Goal: Transaction & Acquisition: Purchase product/service

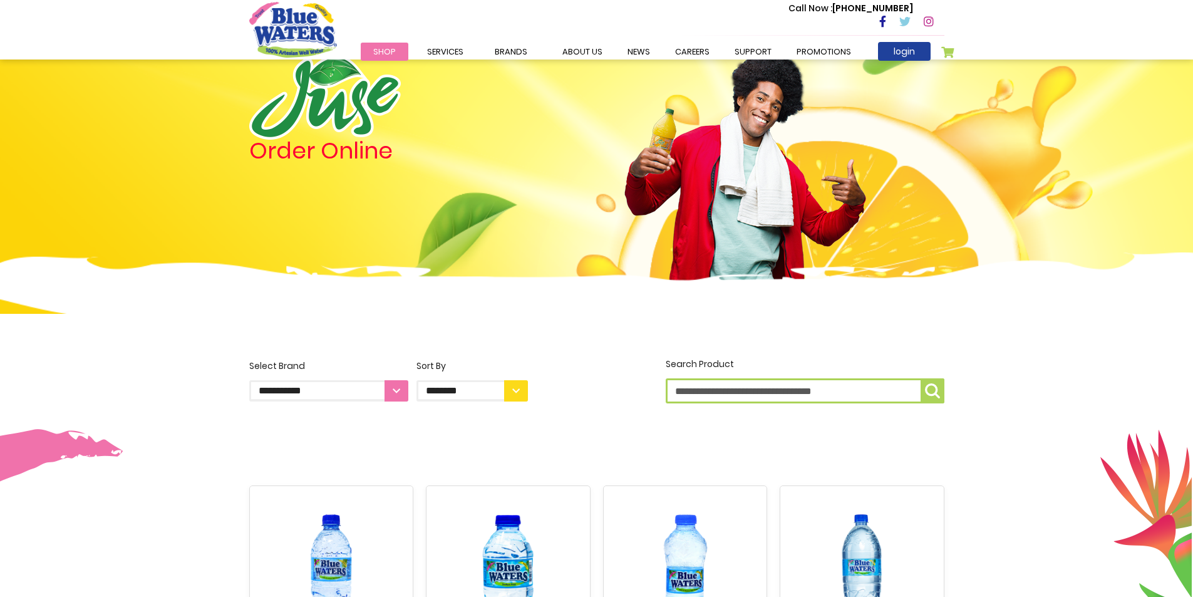
scroll to position [63, 0]
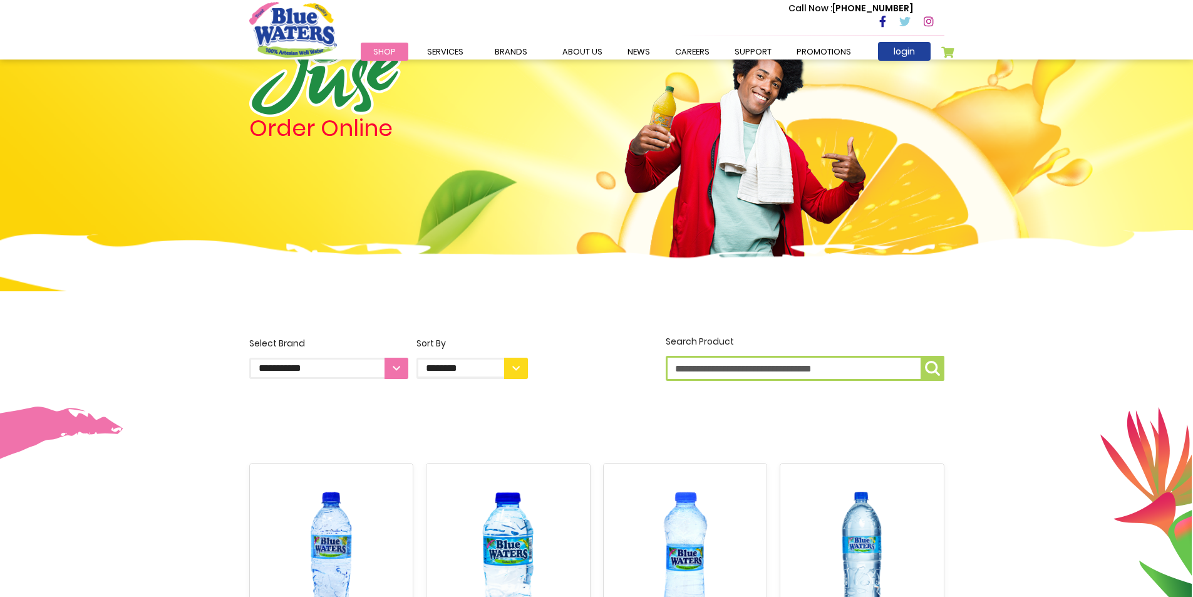
click at [398, 364] on select "**********" at bounding box center [328, 367] width 159 height 21
click at [2, 242] on img at bounding box center [596, 286] width 1193 height 113
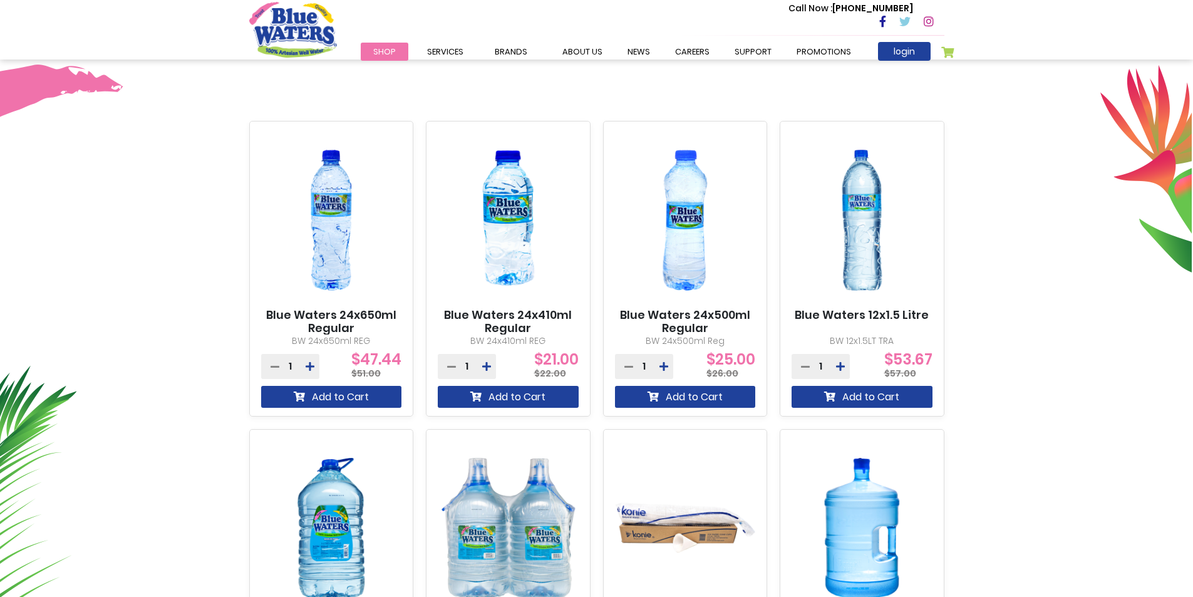
scroll to position [250, 0]
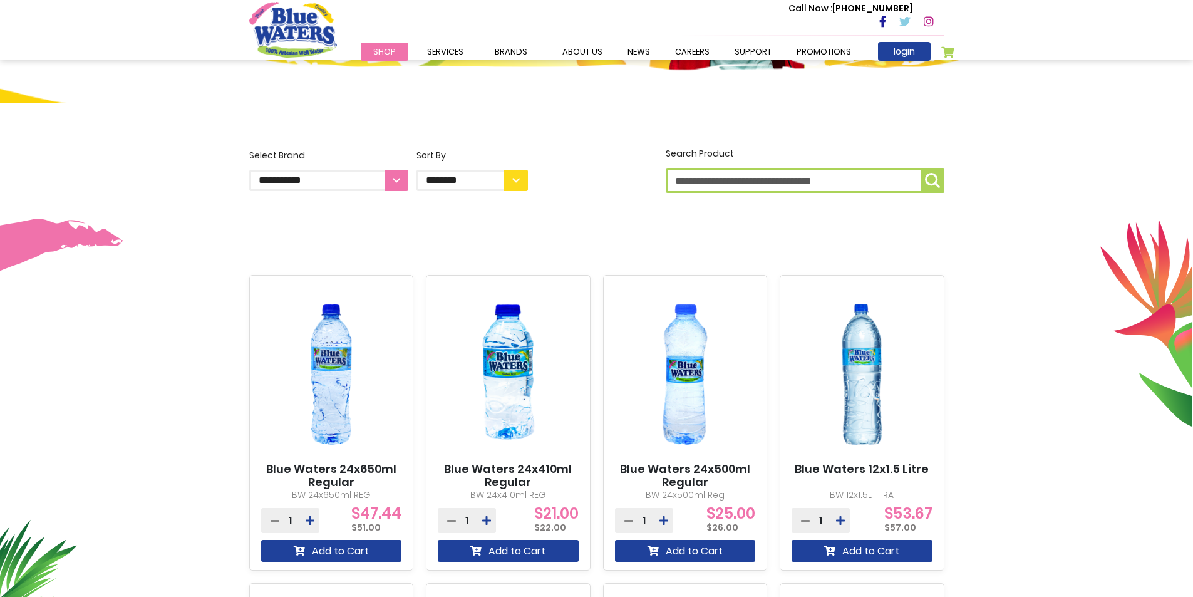
click at [518, 181] on select "**********" at bounding box center [471, 180] width 111 height 21
click at [578, 182] on div "**********" at bounding box center [597, 171] width 714 height 49
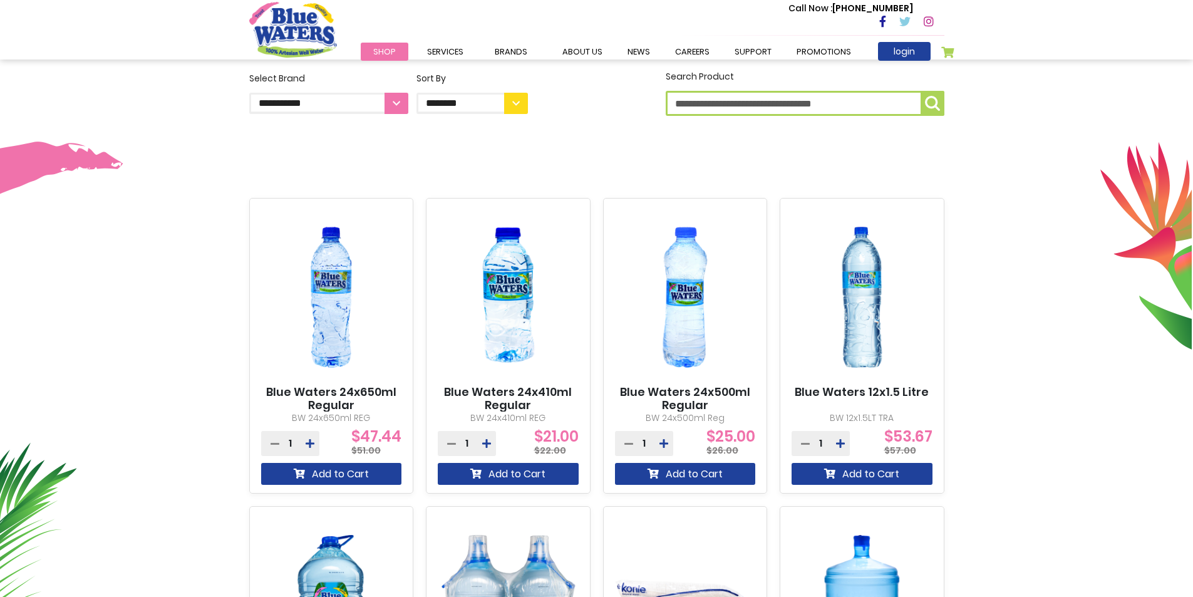
scroll to position [438, 0]
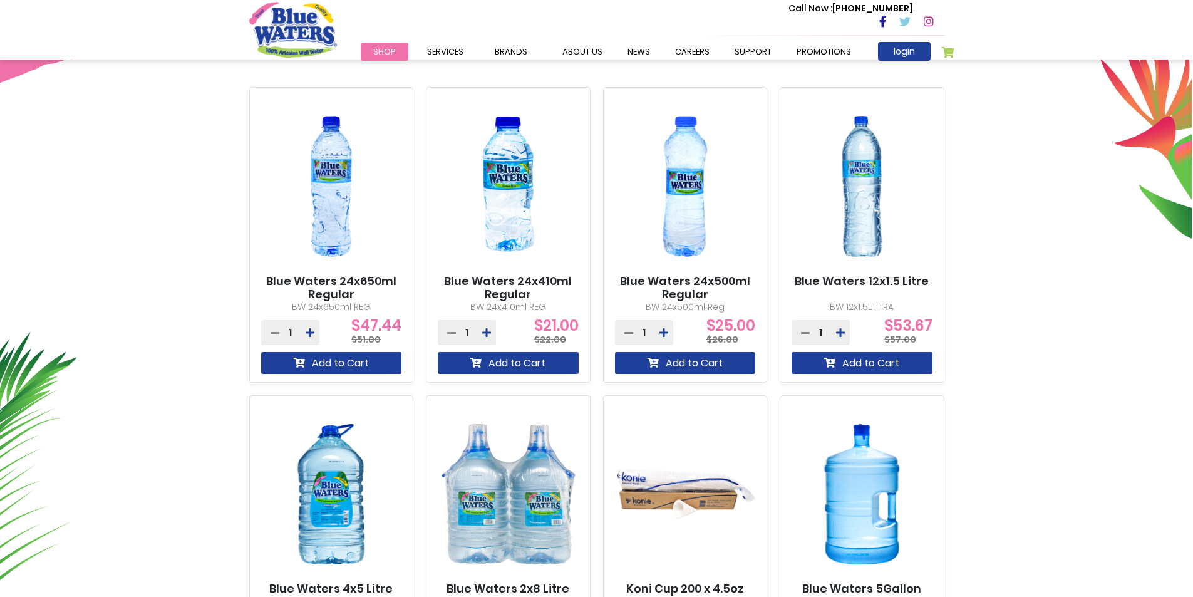
click at [467, 332] on span "1" at bounding box center [466, 332] width 3 height 0
click at [490, 326] on button at bounding box center [486, 332] width 19 height 25
click at [490, 332] on icon at bounding box center [486, 332] width 9 height 10
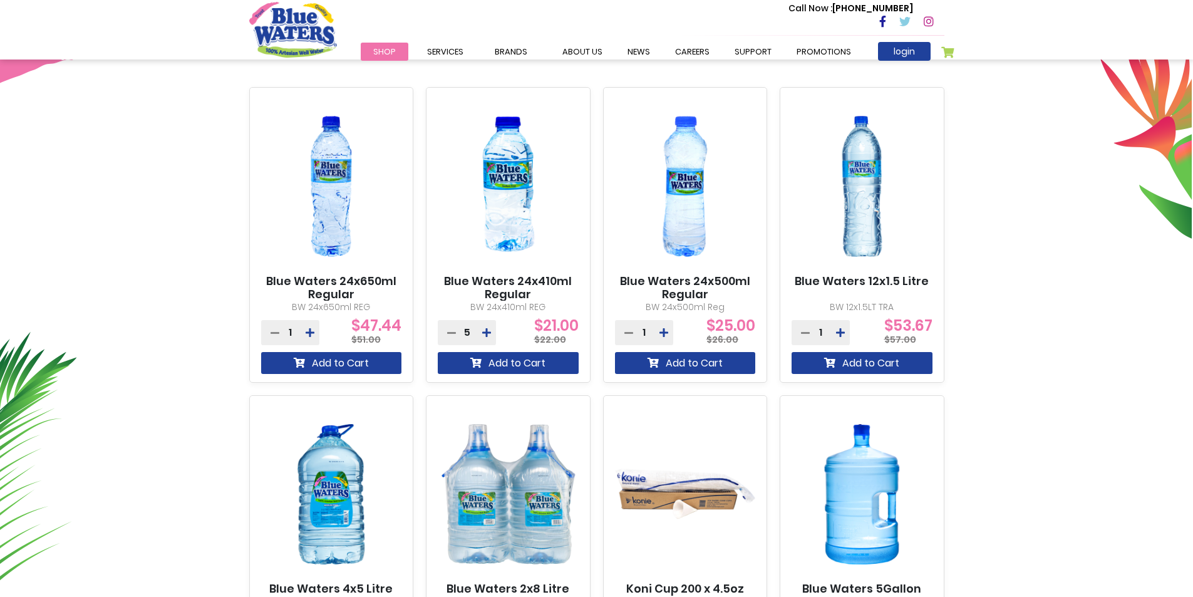
click at [463, 335] on div "5" at bounding box center [467, 332] width 58 height 25
click at [467, 332] on span "5" at bounding box center [467, 332] width 6 height 0
click at [499, 329] on div "5 Special Price $21.00 Regular Price $22.00" at bounding box center [508, 332] width 141 height 25
click at [490, 331] on icon at bounding box center [486, 332] width 9 height 10
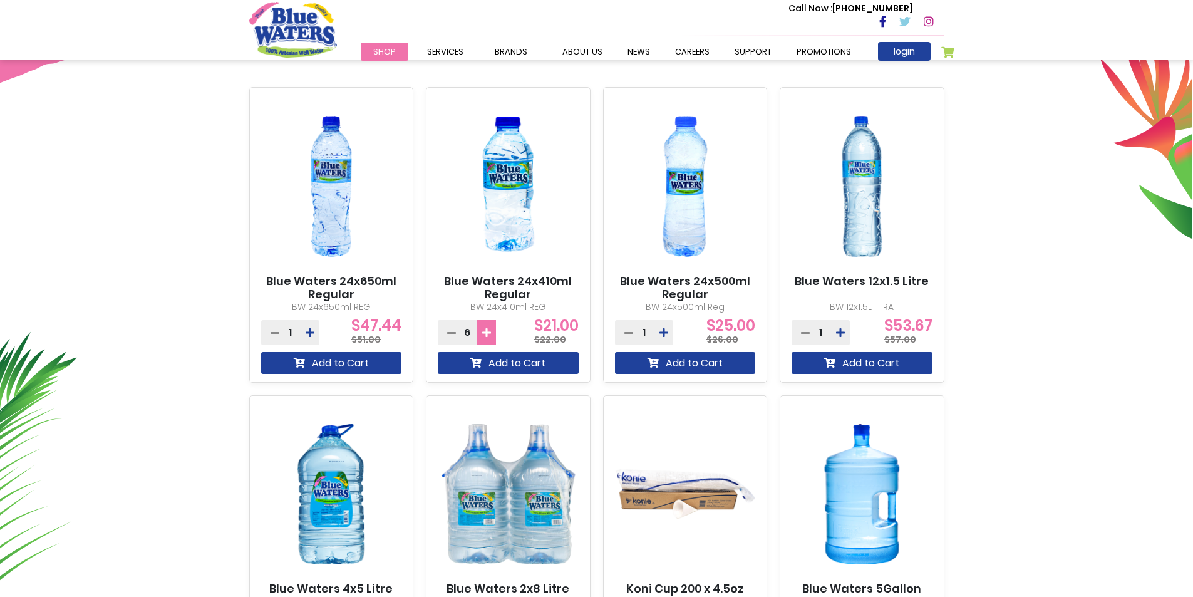
click at [490, 331] on icon at bounding box center [486, 332] width 9 height 10
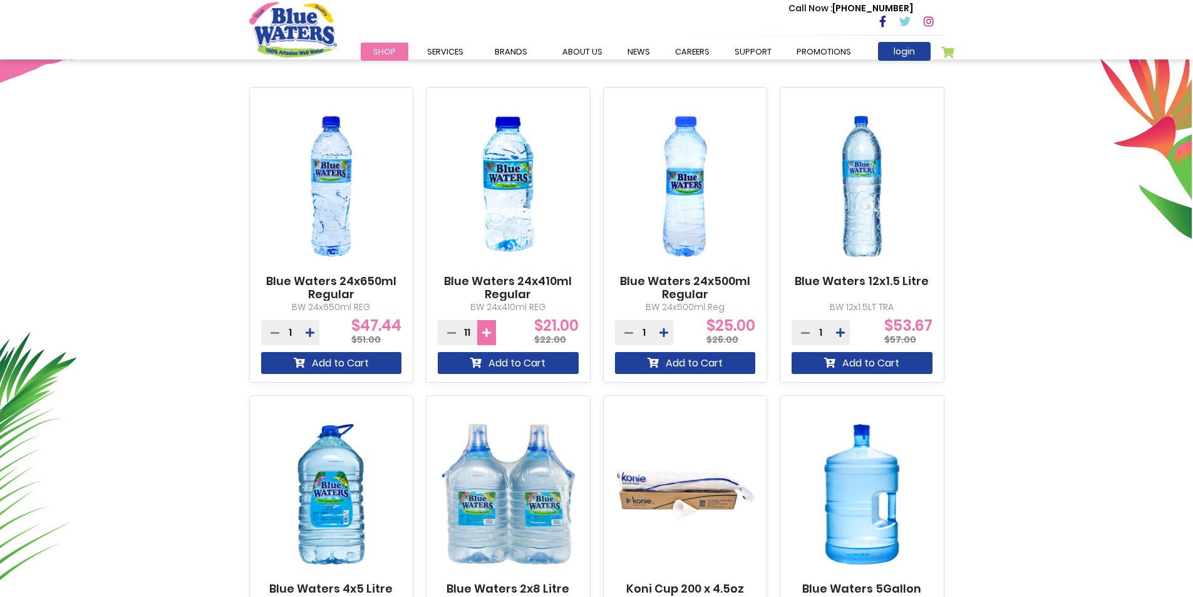
click at [490, 331] on icon at bounding box center [486, 332] width 9 height 10
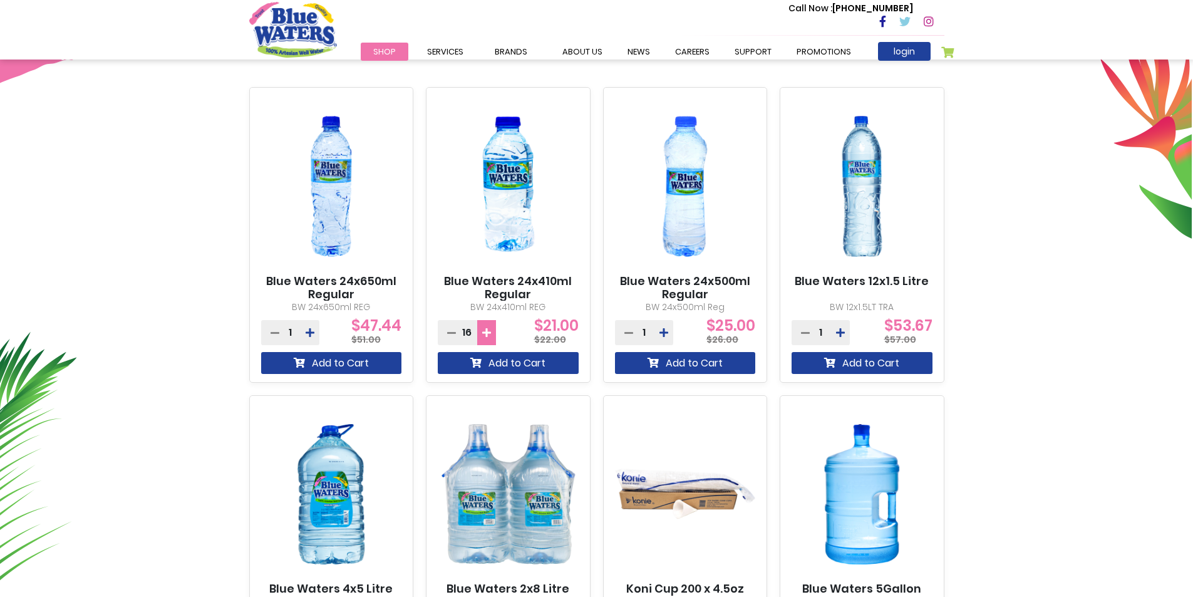
click at [490, 331] on icon at bounding box center [486, 332] width 9 height 10
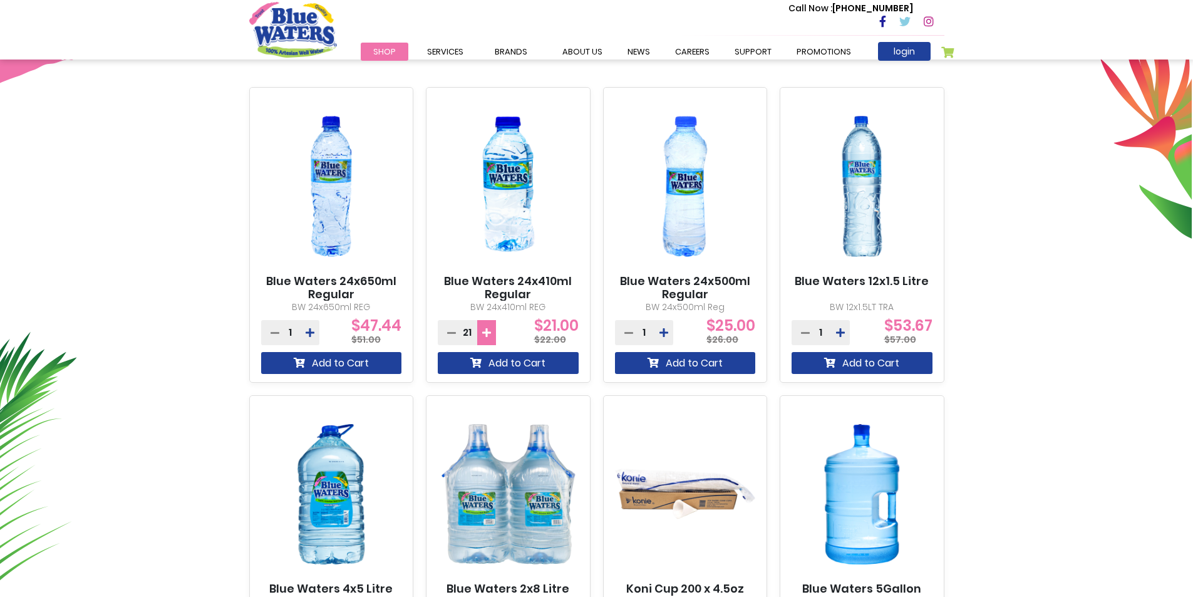
click at [490, 331] on icon at bounding box center [486, 332] width 9 height 10
click at [491, 331] on button at bounding box center [486, 332] width 19 height 25
click at [492, 331] on button at bounding box center [486, 332] width 19 height 25
click at [481, 332] on button at bounding box center [486, 332] width 19 height 25
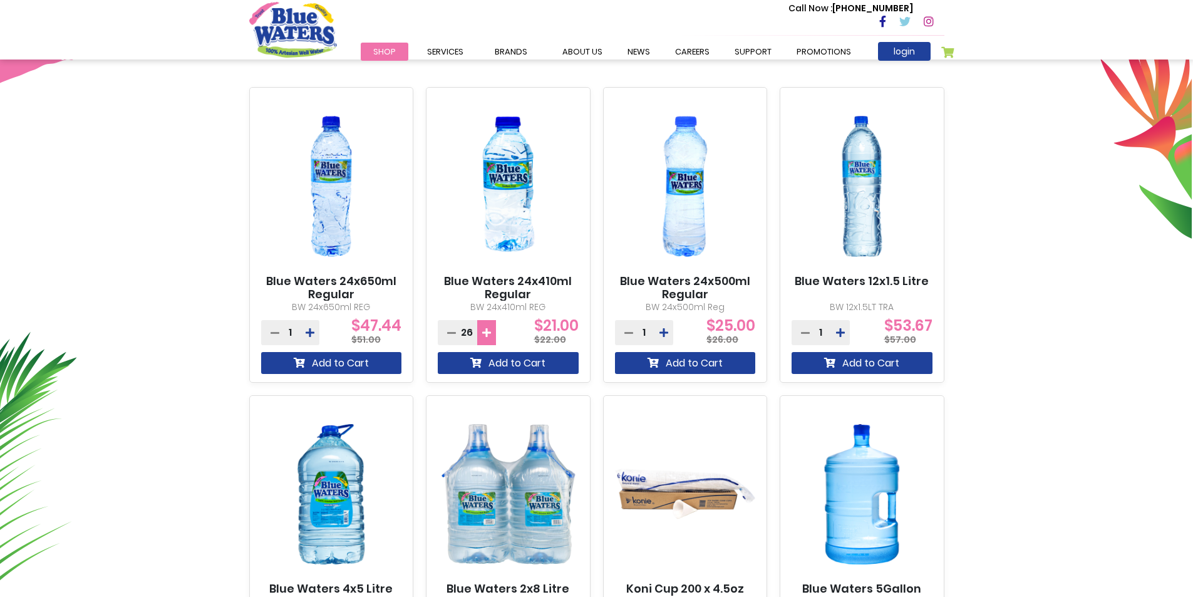
click at [483, 332] on icon at bounding box center [486, 332] width 9 height 10
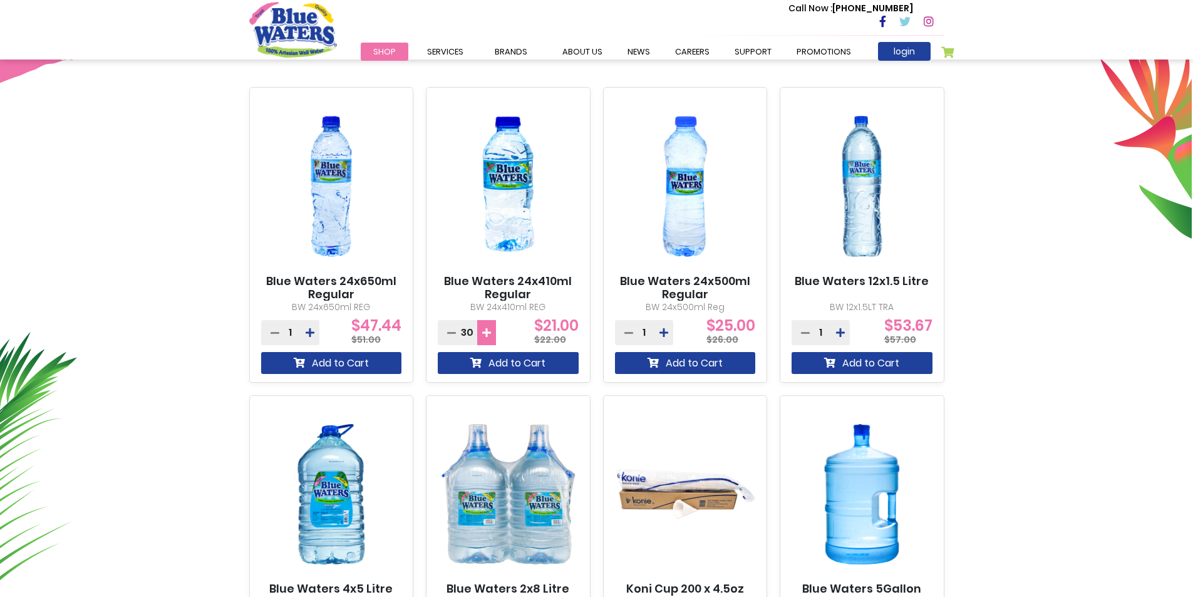
click at [483, 332] on icon at bounding box center [486, 332] width 9 height 10
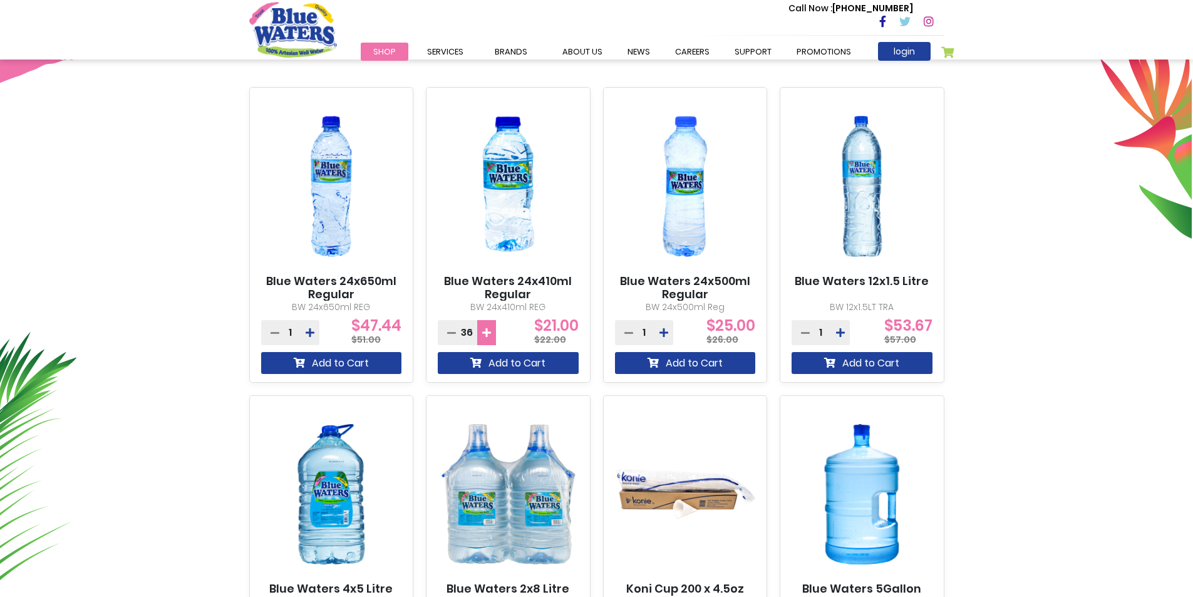
click at [483, 332] on icon at bounding box center [486, 332] width 9 height 10
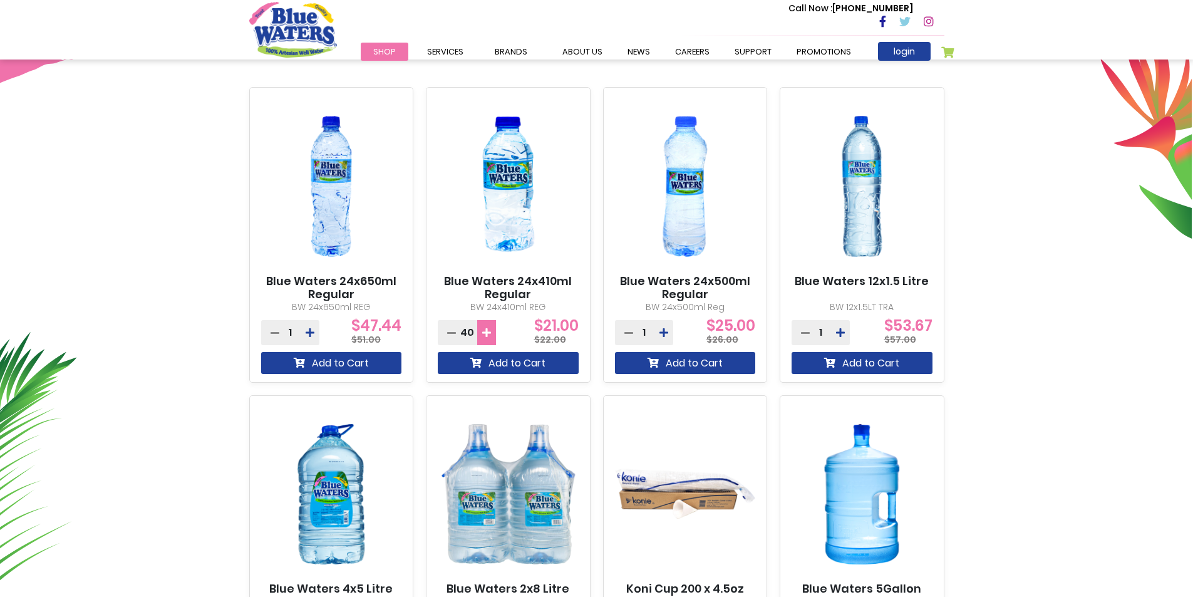
click at [483, 331] on icon at bounding box center [486, 332] width 9 height 10
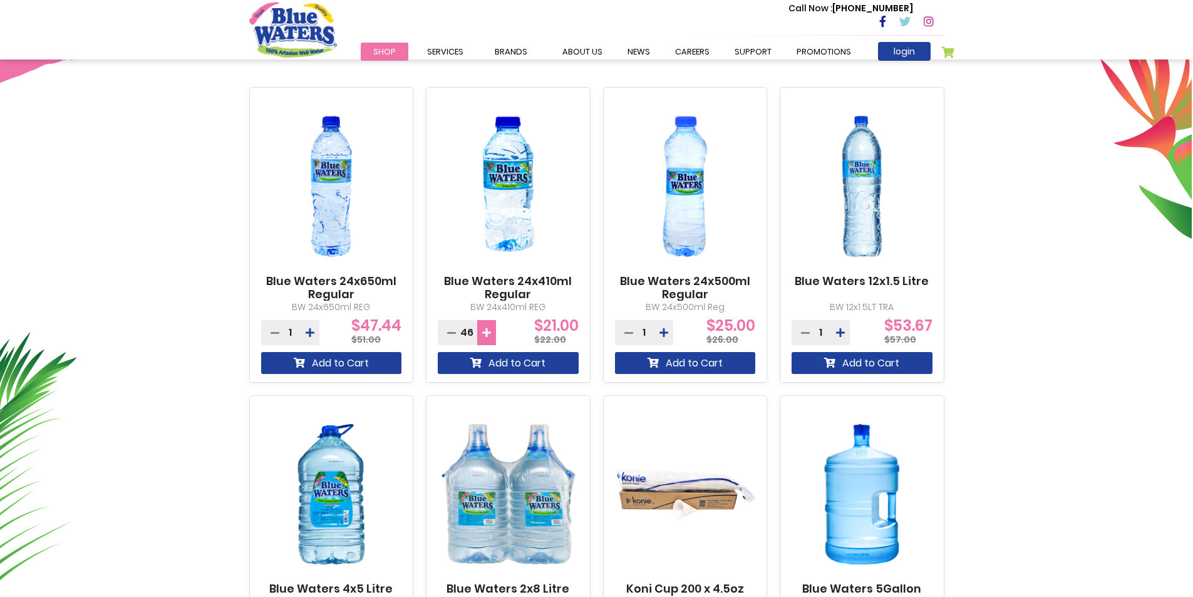
click at [483, 331] on icon at bounding box center [486, 332] width 9 height 10
click at [484, 331] on icon at bounding box center [486, 332] width 9 height 10
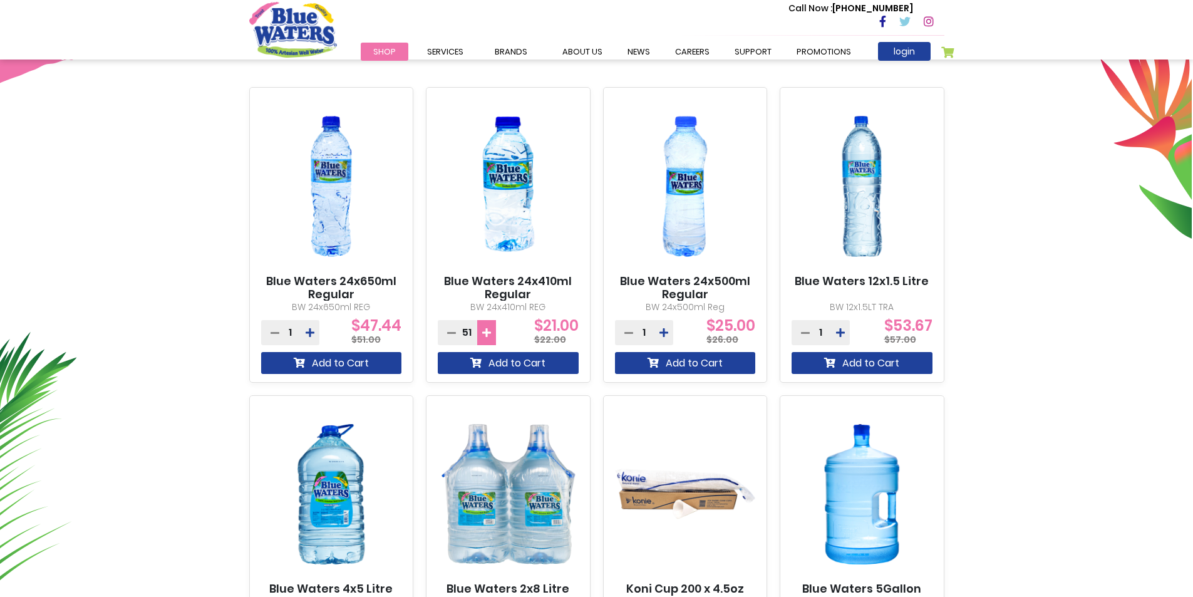
click at [484, 331] on icon at bounding box center [486, 332] width 9 height 10
click at [486, 327] on icon at bounding box center [486, 332] width 9 height 10
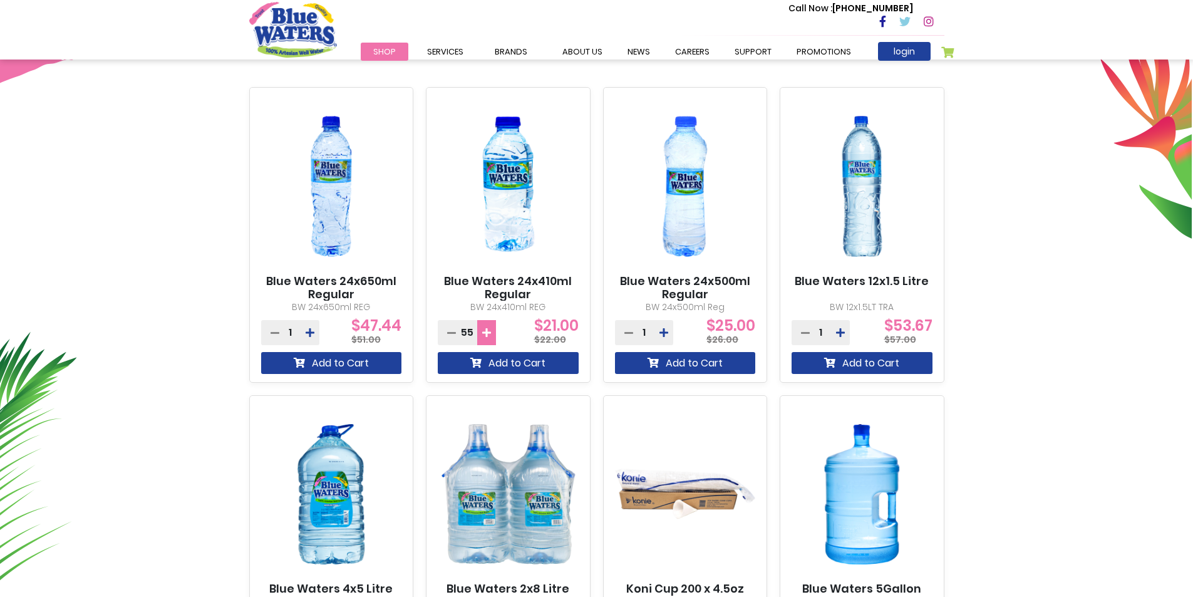
click at [486, 327] on icon at bounding box center [486, 332] width 9 height 10
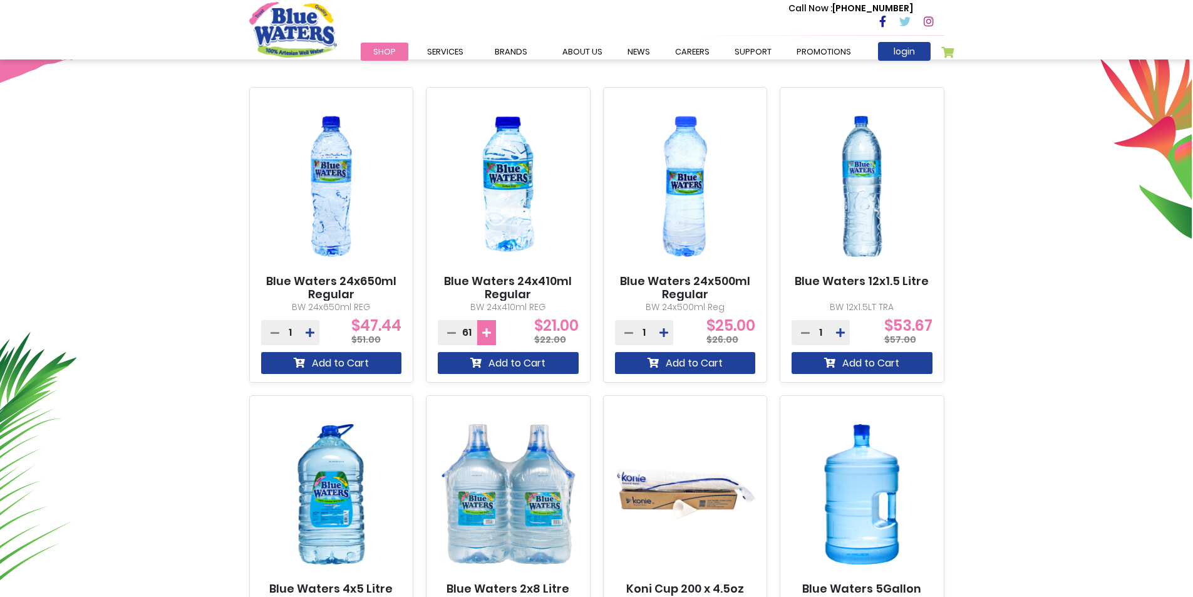
click at [486, 327] on icon at bounding box center [486, 332] width 9 height 10
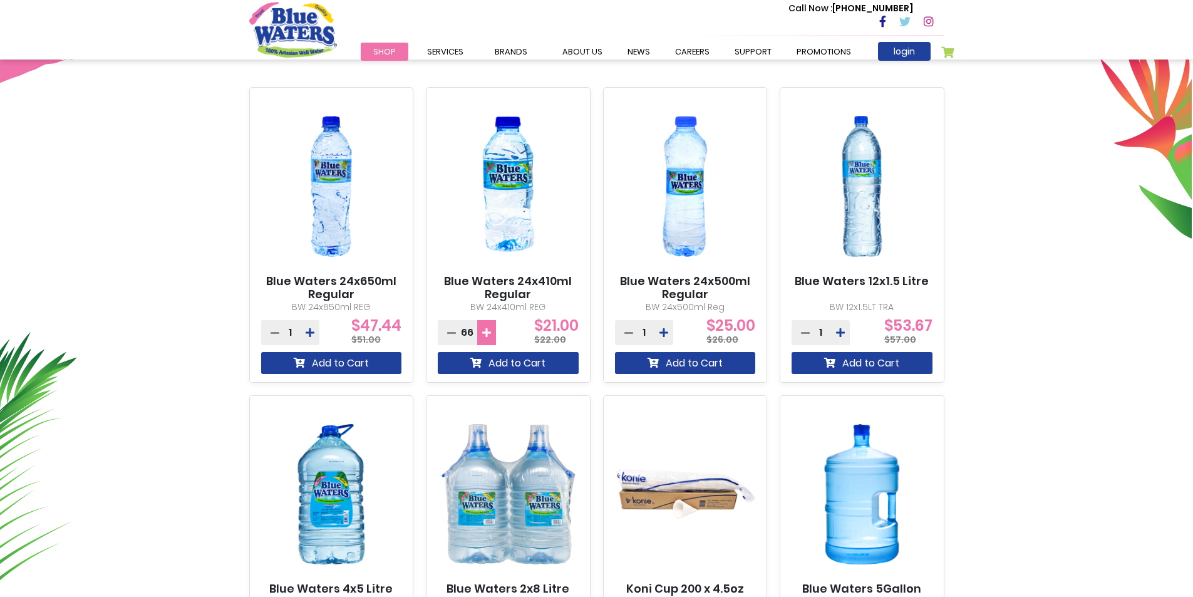
click at [486, 327] on icon at bounding box center [486, 332] width 9 height 10
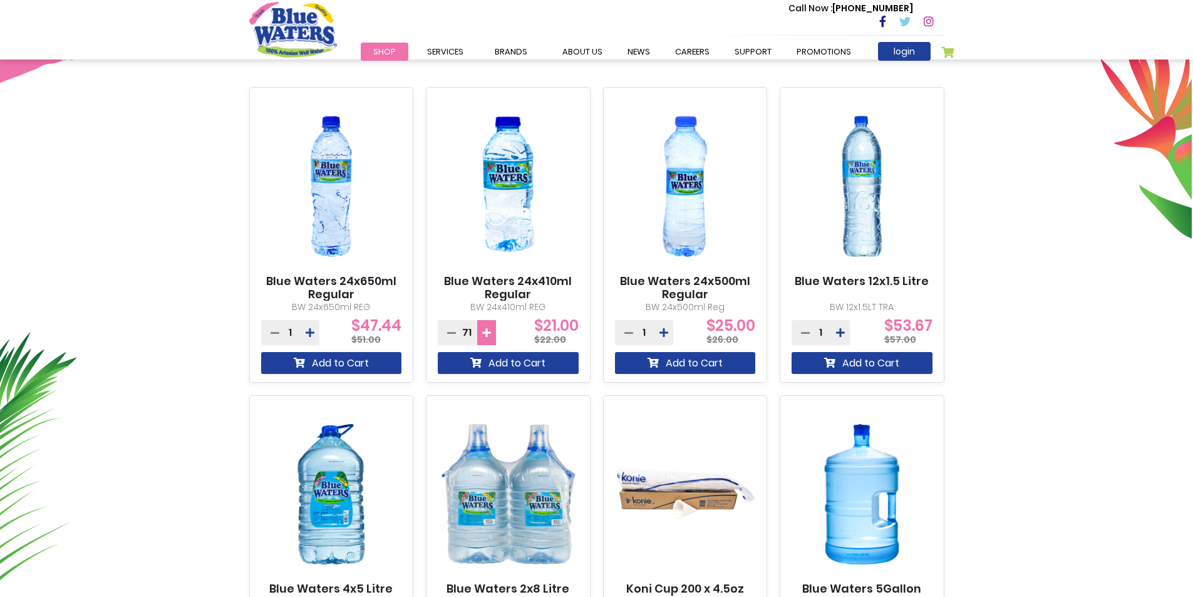
click at [486, 327] on icon at bounding box center [486, 332] width 9 height 10
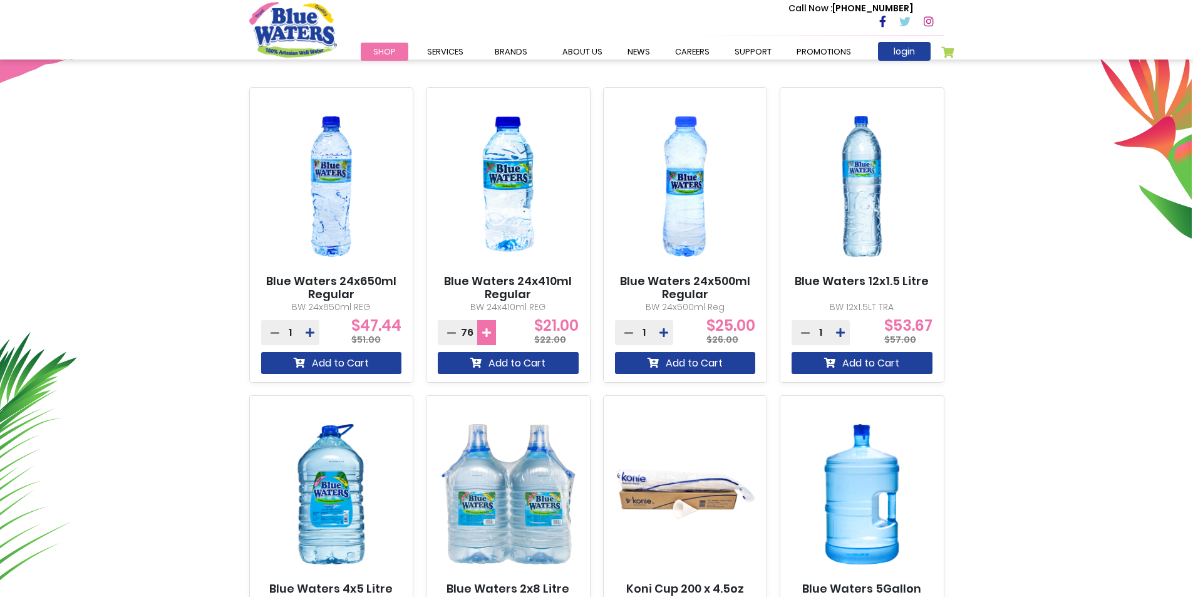
click at [486, 327] on icon at bounding box center [486, 332] width 9 height 10
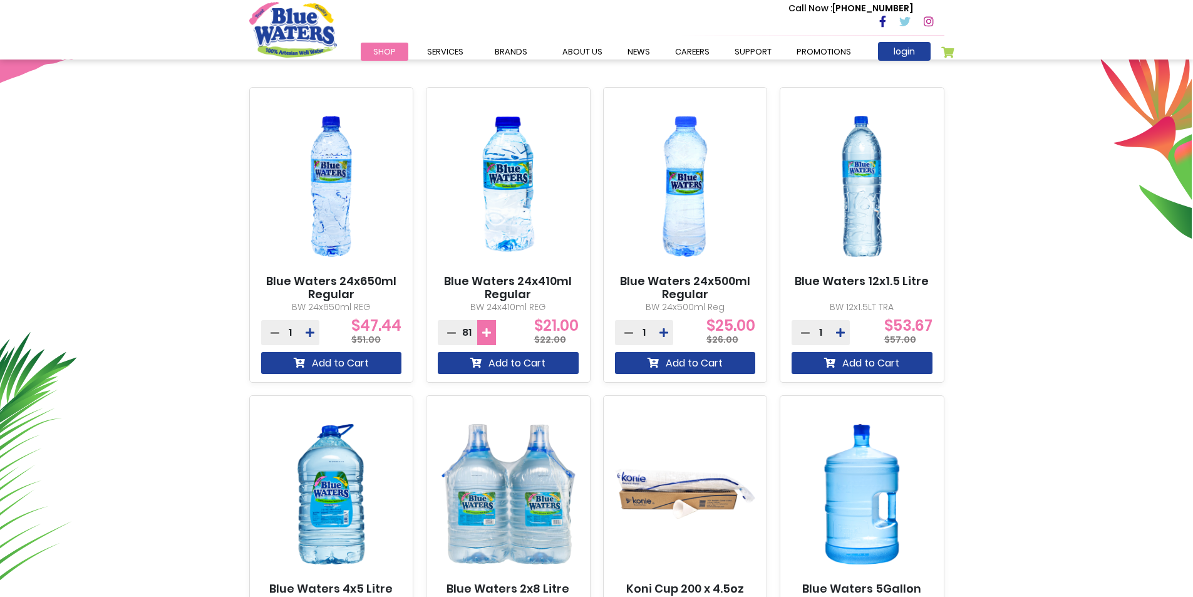
click at [486, 327] on icon at bounding box center [486, 332] width 9 height 10
click at [487, 326] on button at bounding box center [486, 332] width 19 height 25
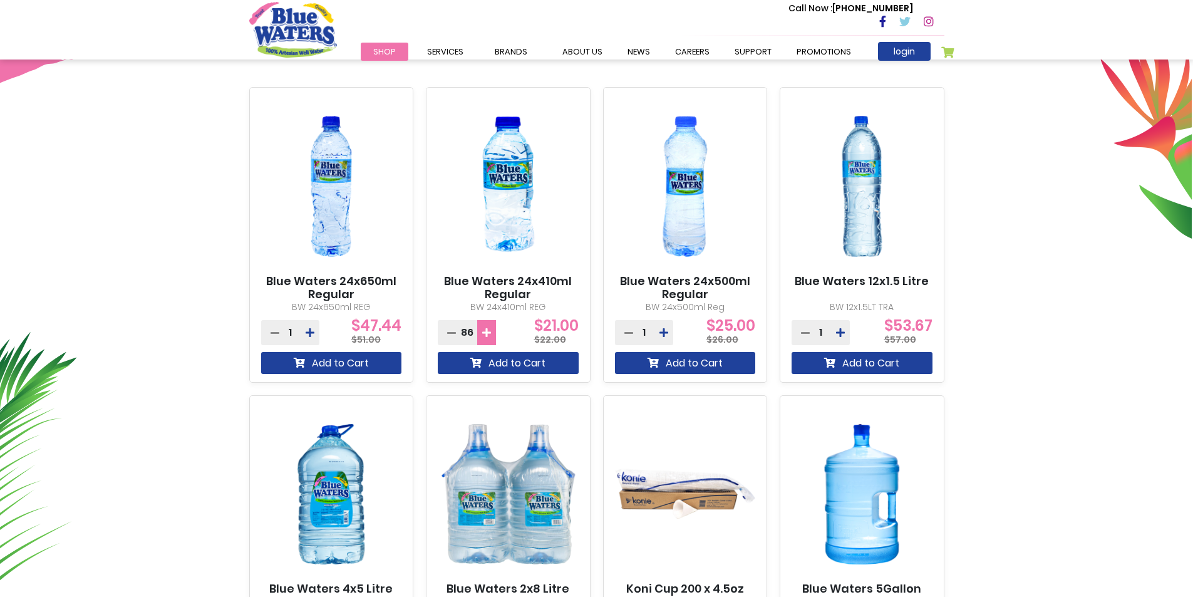
click at [487, 326] on button at bounding box center [486, 332] width 19 height 25
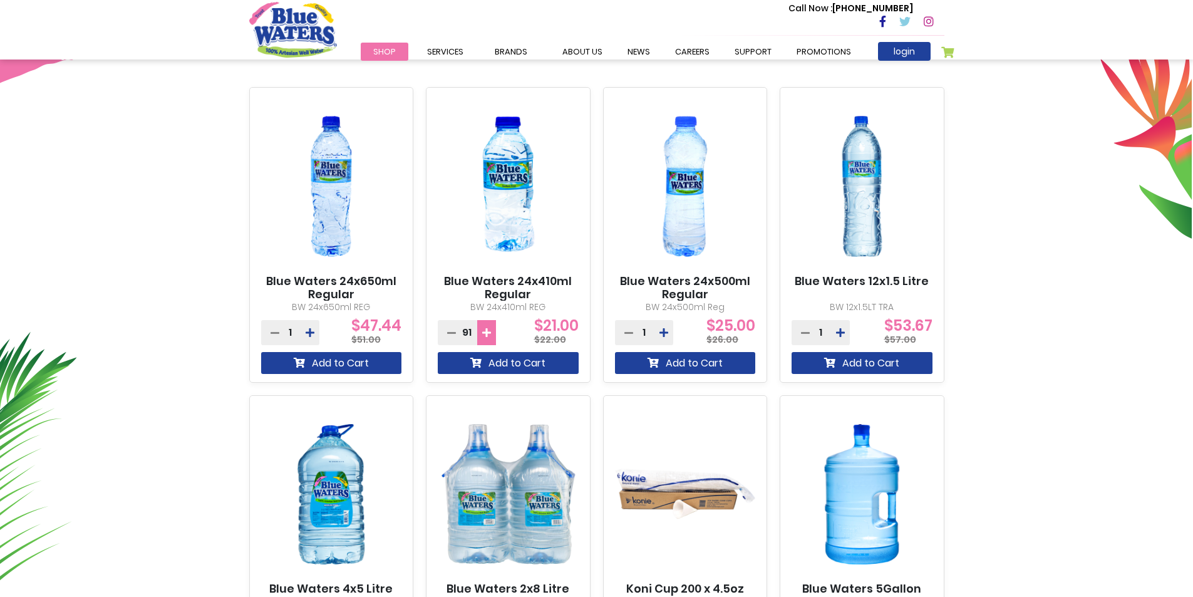
click at [487, 326] on button at bounding box center [486, 332] width 19 height 25
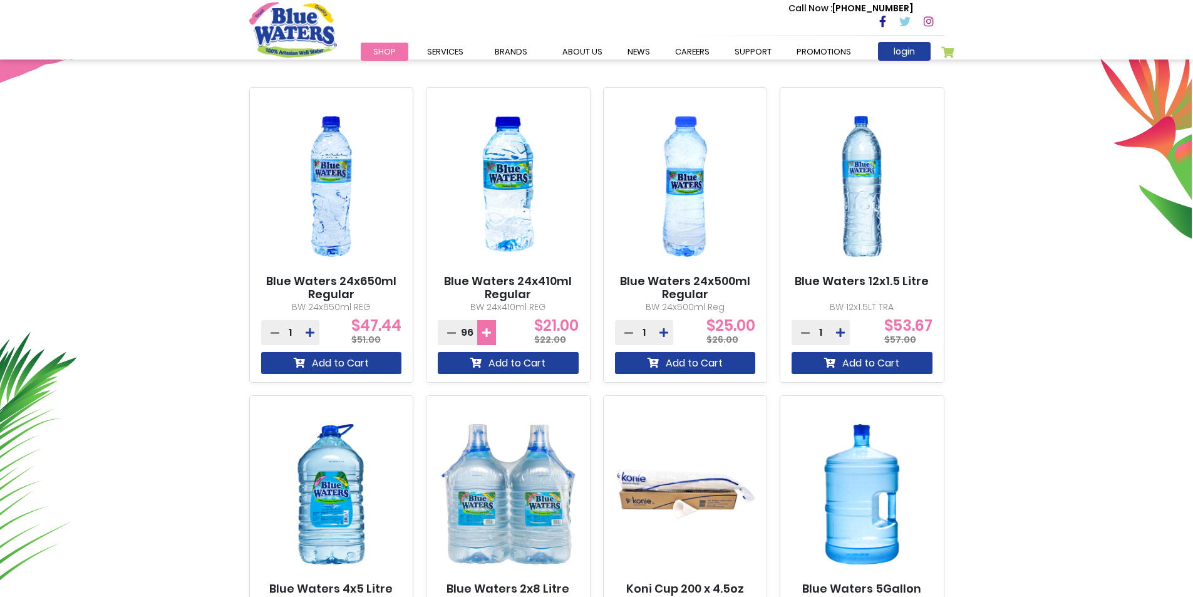
click at [487, 326] on button at bounding box center [486, 332] width 19 height 25
click at [508, 369] on button "Add to Cart" at bounding box center [508, 363] width 141 height 22
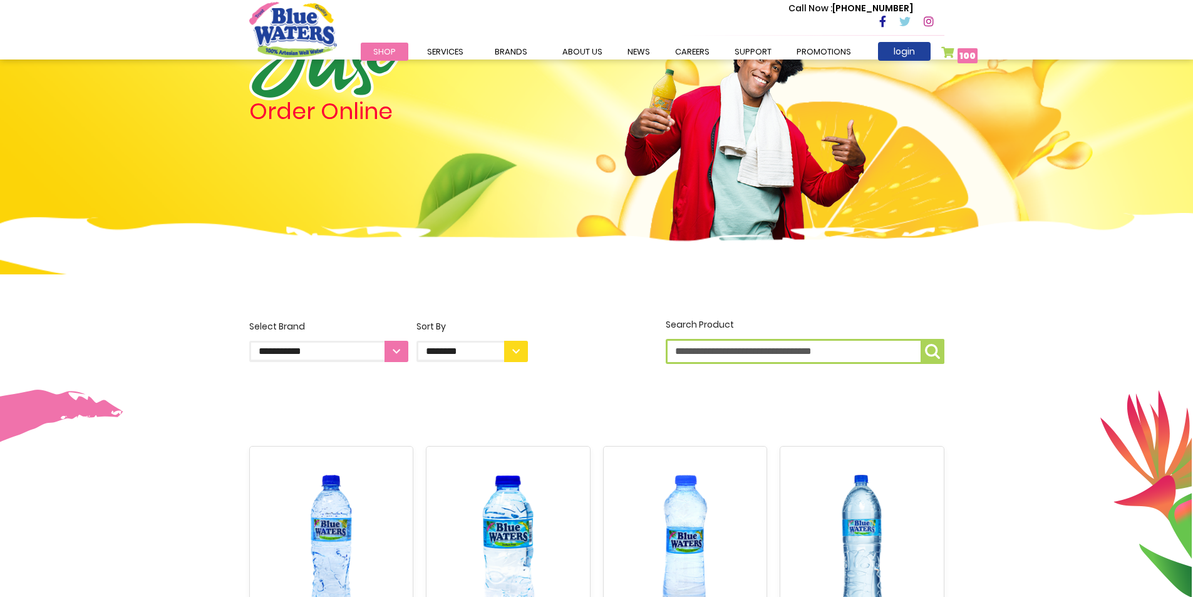
scroll to position [313, 0]
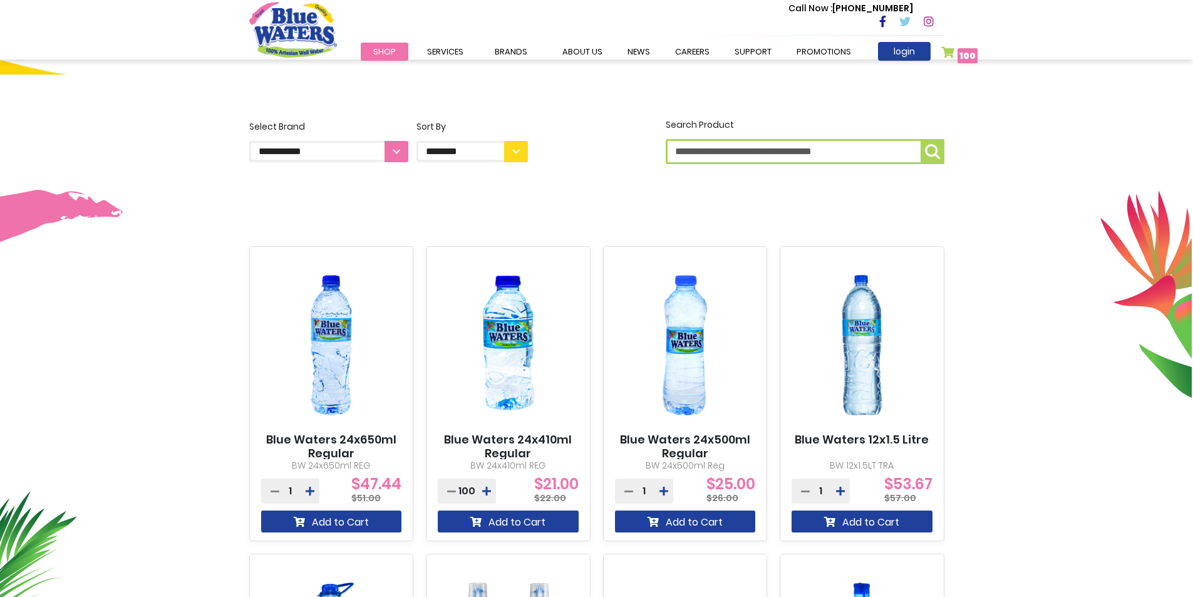
click at [523, 352] on img at bounding box center [508, 345] width 141 height 176
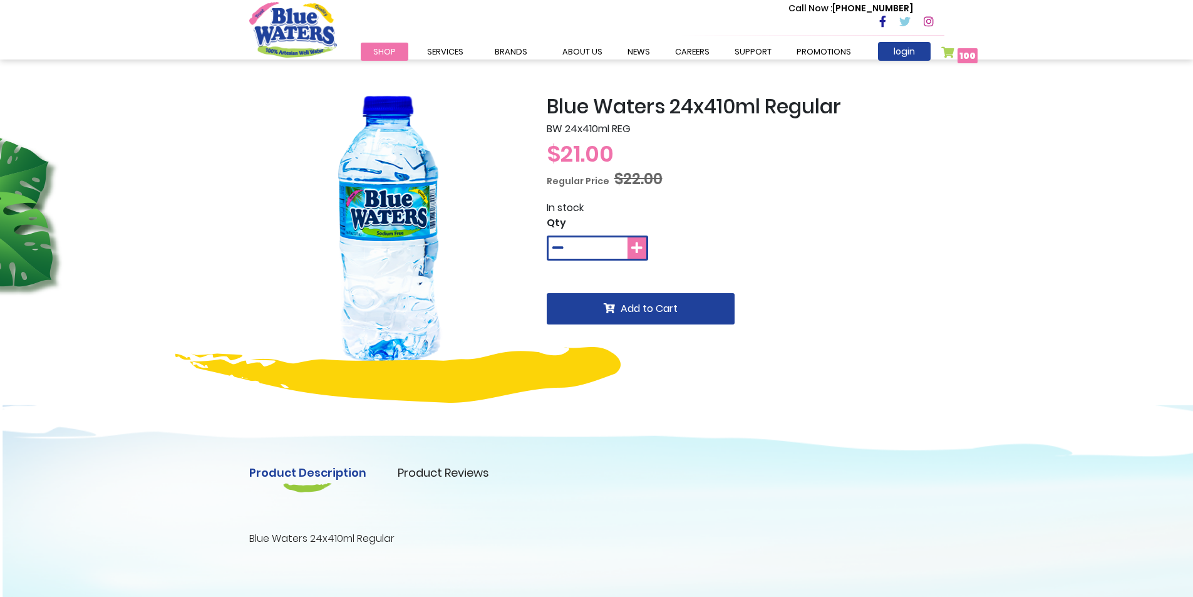
click at [642, 255] on button at bounding box center [636, 247] width 19 height 21
click at [639, 252] on icon at bounding box center [636, 248] width 11 height 13
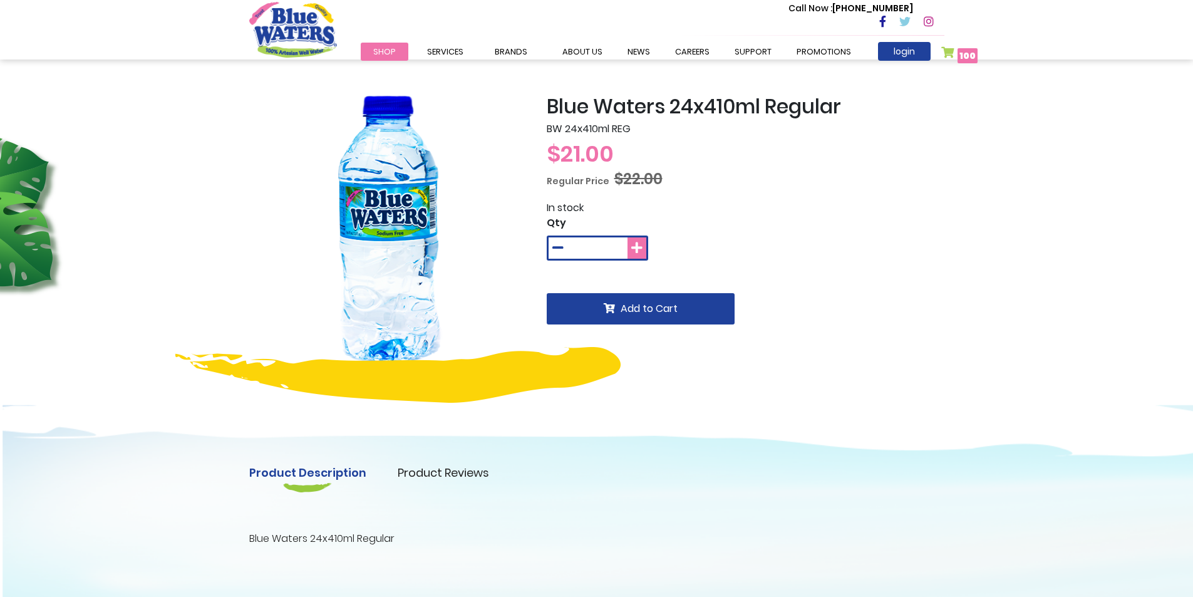
click at [639, 252] on icon at bounding box center [636, 248] width 11 height 13
type input "*"
click at [595, 251] on input "*" at bounding box center [597, 248] width 34 height 20
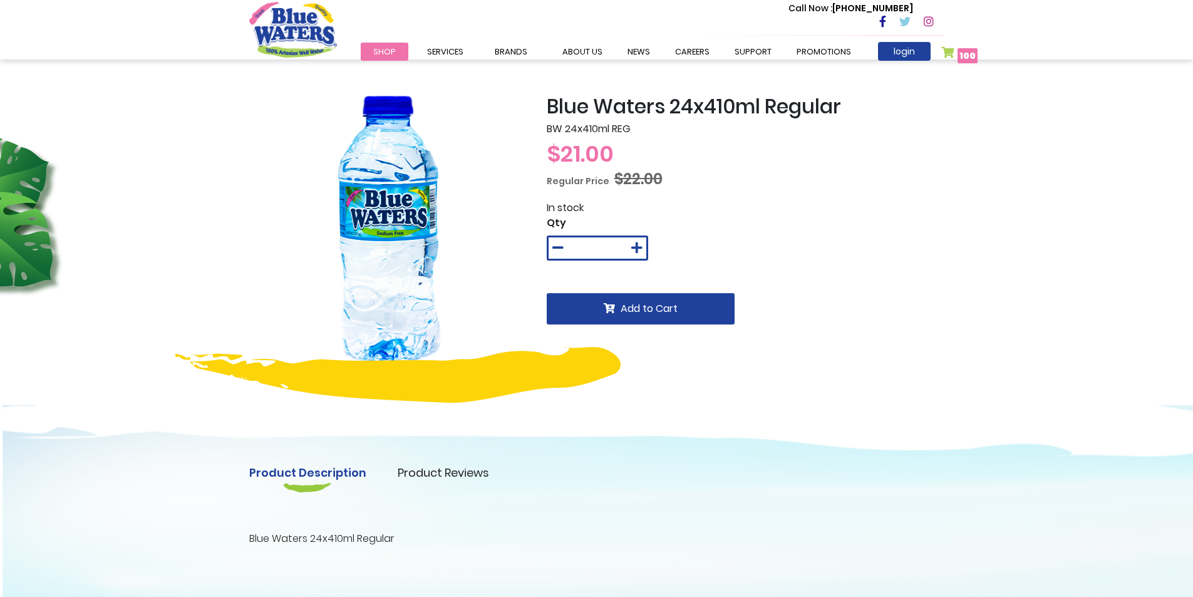
click at [608, 242] on input "*" at bounding box center [597, 248] width 34 height 20
type input "***"
click at [633, 313] on span "Add to Cart" at bounding box center [648, 308] width 57 height 14
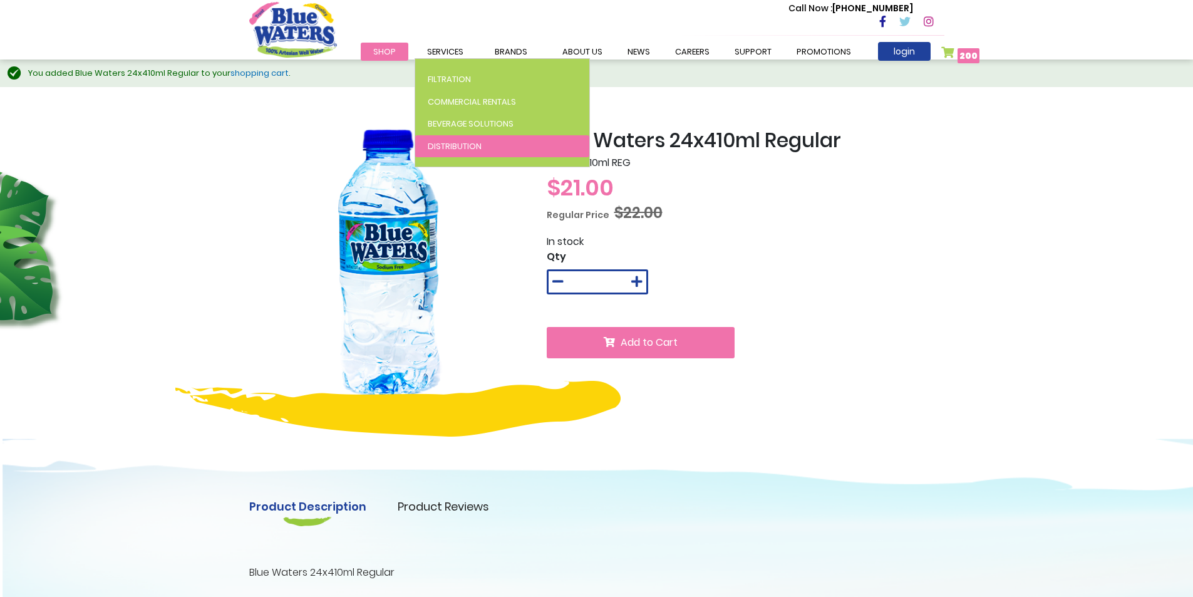
click at [463, 147] on span "Distribution" at bounding box center [455, 146] width 54 height 12
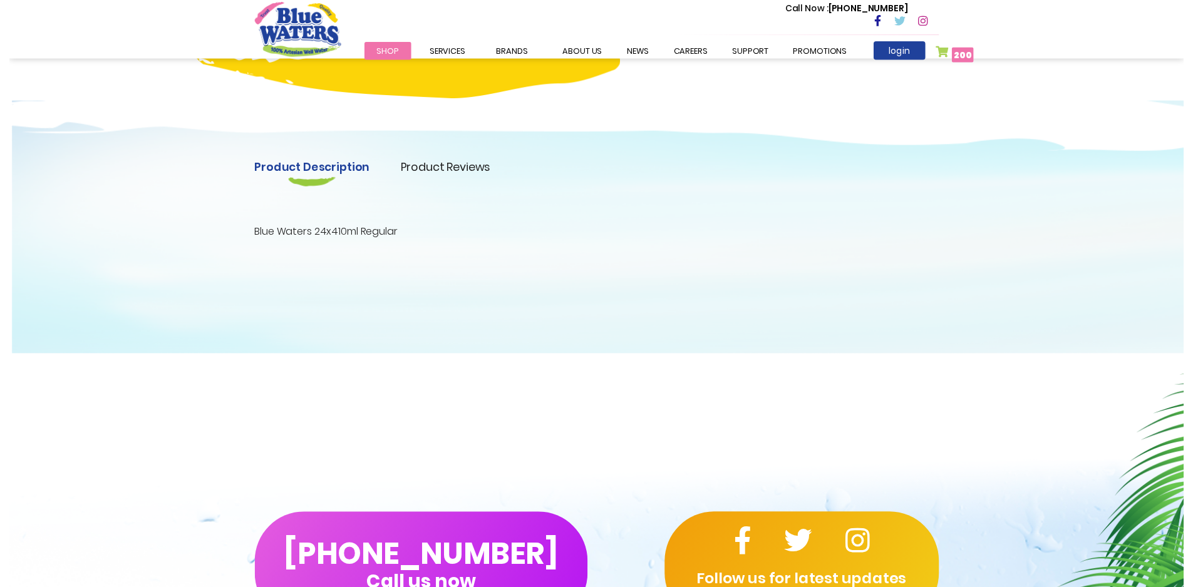
scroll to position [313, 0]
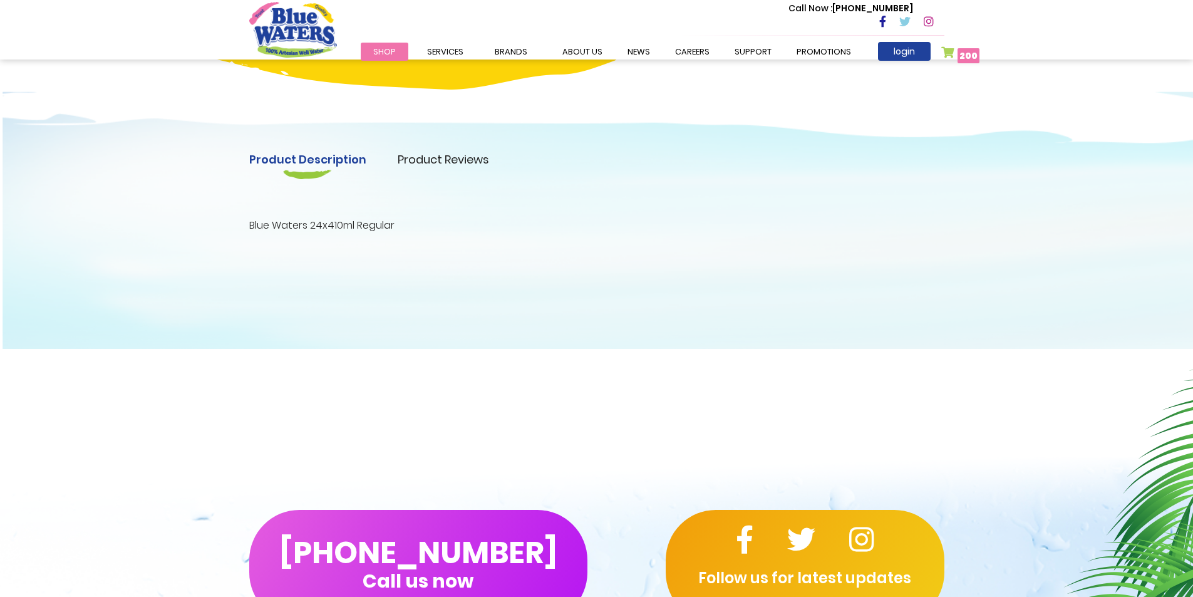
click at [445, 160] on link "Product Reviews" at bounding box center [443, 159] width 91 height 17
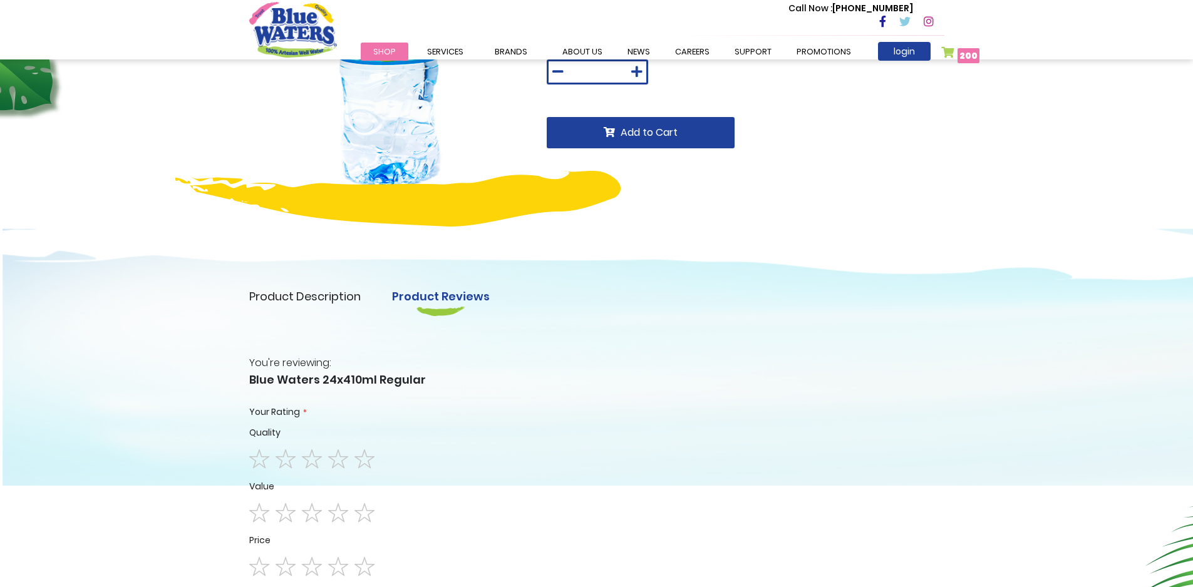
scroll to position [0, 0]
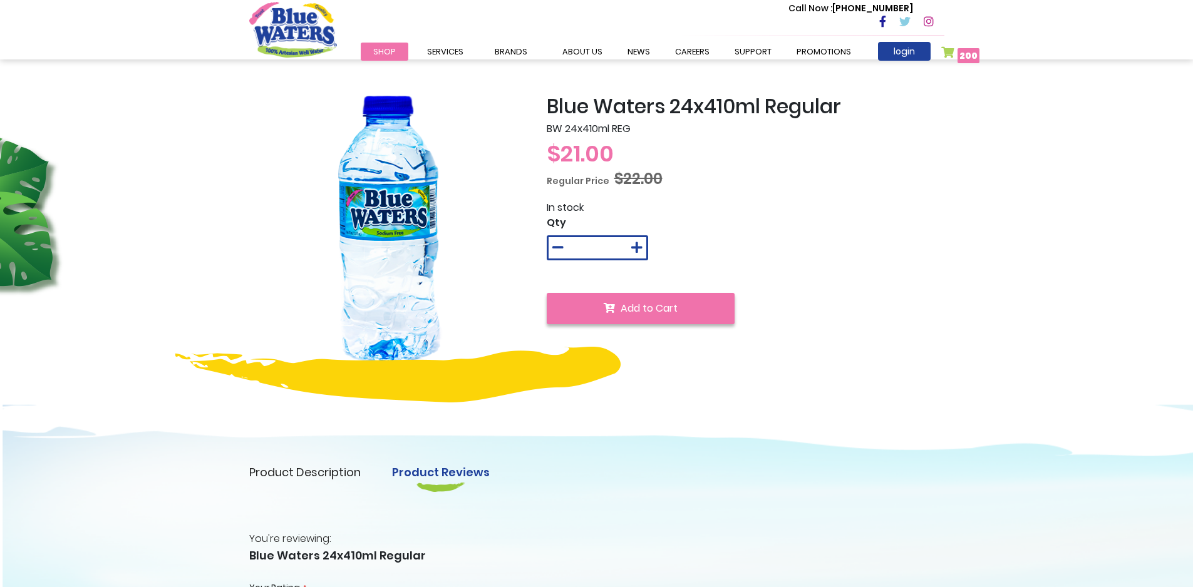
click at [639, 304] on span "Add to Cart" at bounding box center [648, 308] width 57 height 14
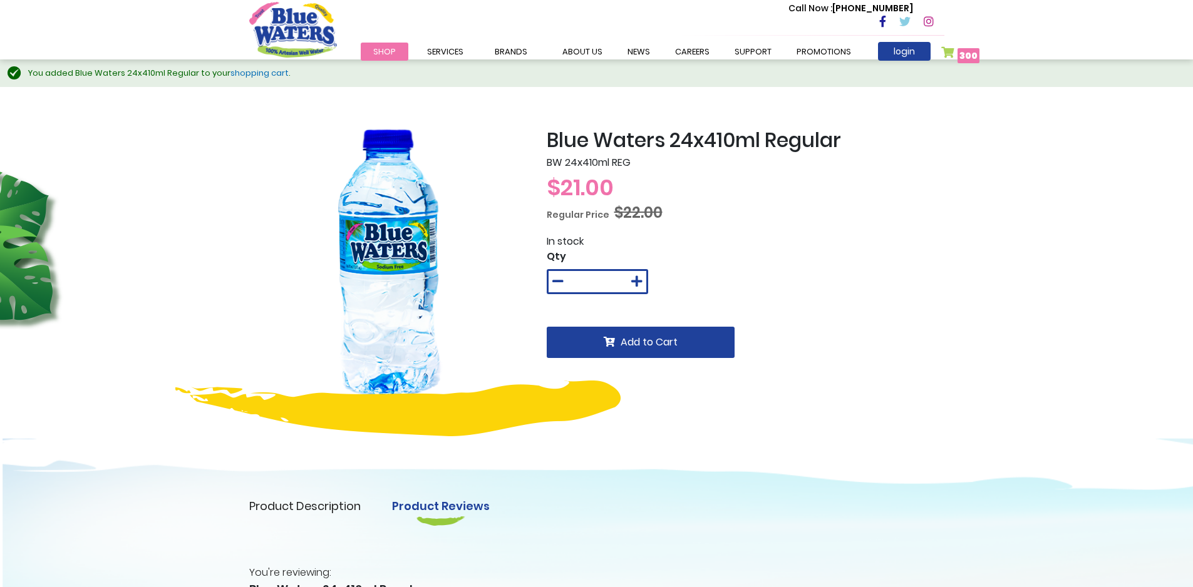
click at [247, 71] on link "shopping cart" at bounding box center [259, 73] width 58 height 12
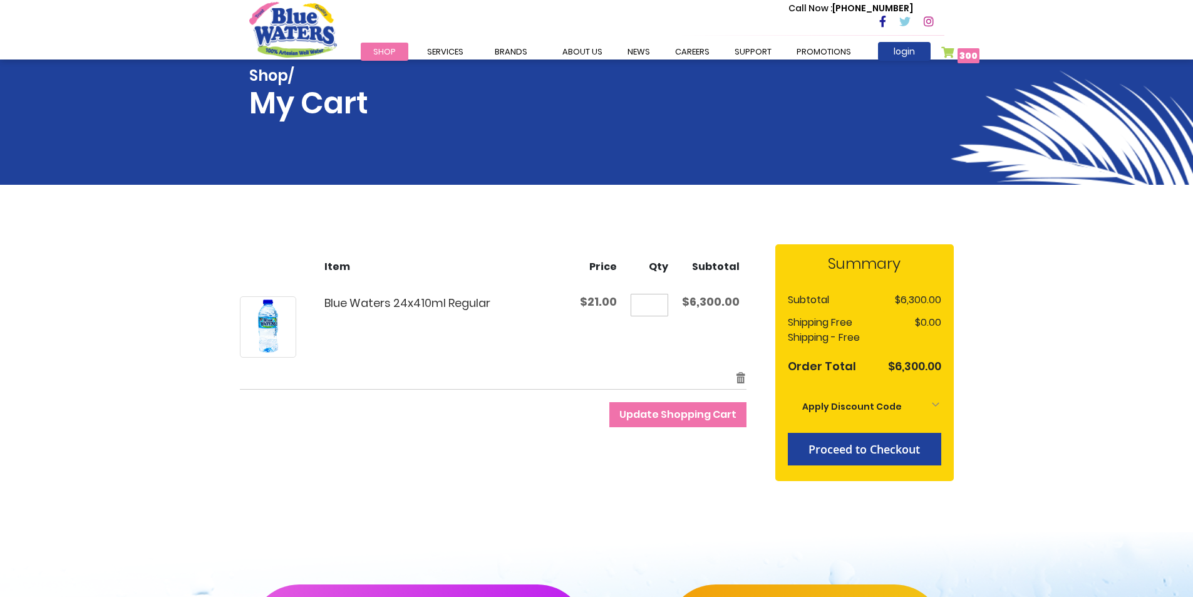
click at [915, 400] on div "Apply Discount Code" at bounding box center [864, 407] width 153 height 28
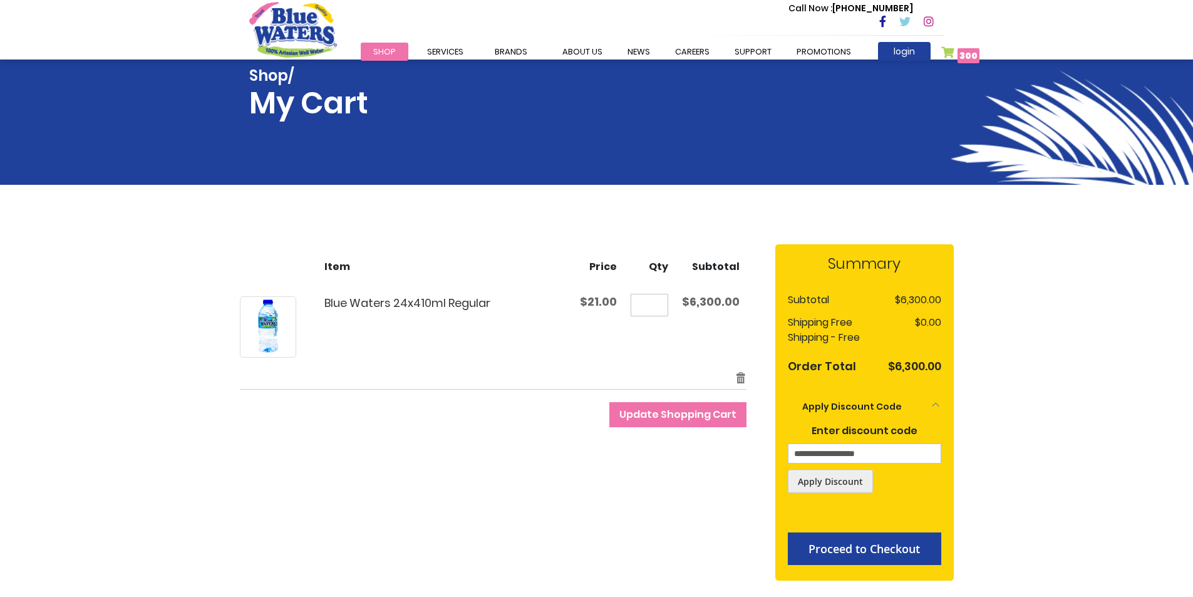
click at [892, 445] on input "Enter discount code" at bounding box center [864, 453] width 153 height 20
click at [941, 405] on div "**********" at bounding box center [864, 412] width 178 height 336
click at [928, 409] on div "Apply Discount Code" at bounding box center [864, 407] width 153 height 28
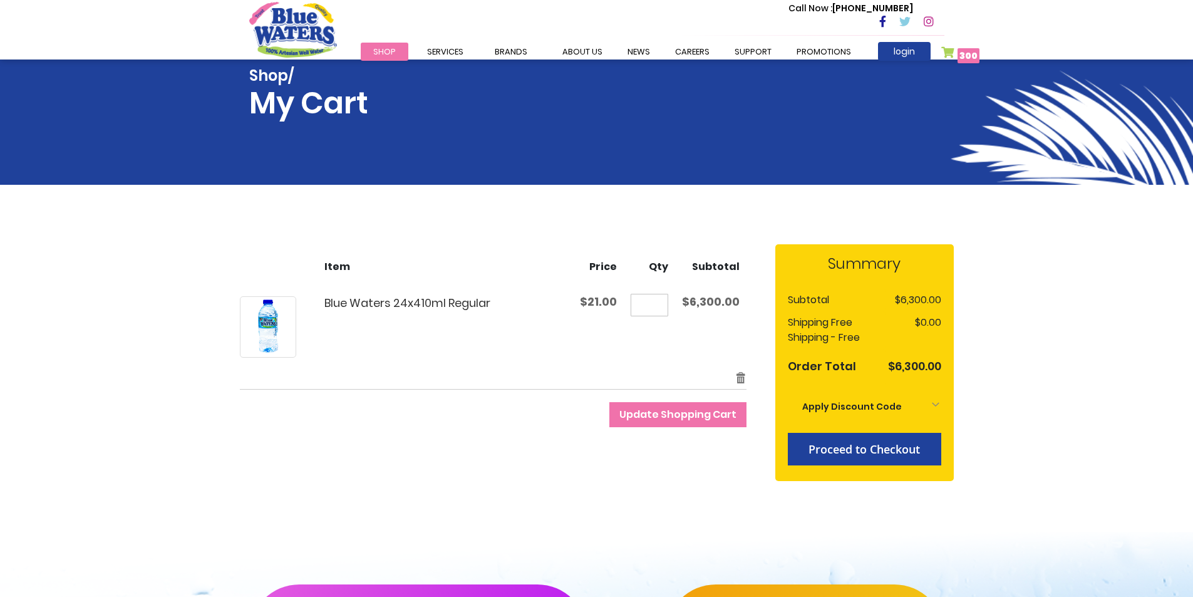
click at [648, 306] on input "***" at bounding box center [649, 305] width 38 height 23
type input "*****"
click at [685, 414] on span "Update Shopping Cart" at bounding box center [677, 414] width 117 height 14
click at [656, 301] on input "*****" at bounding box center [637, 305] width 38 height 23
type input "****"
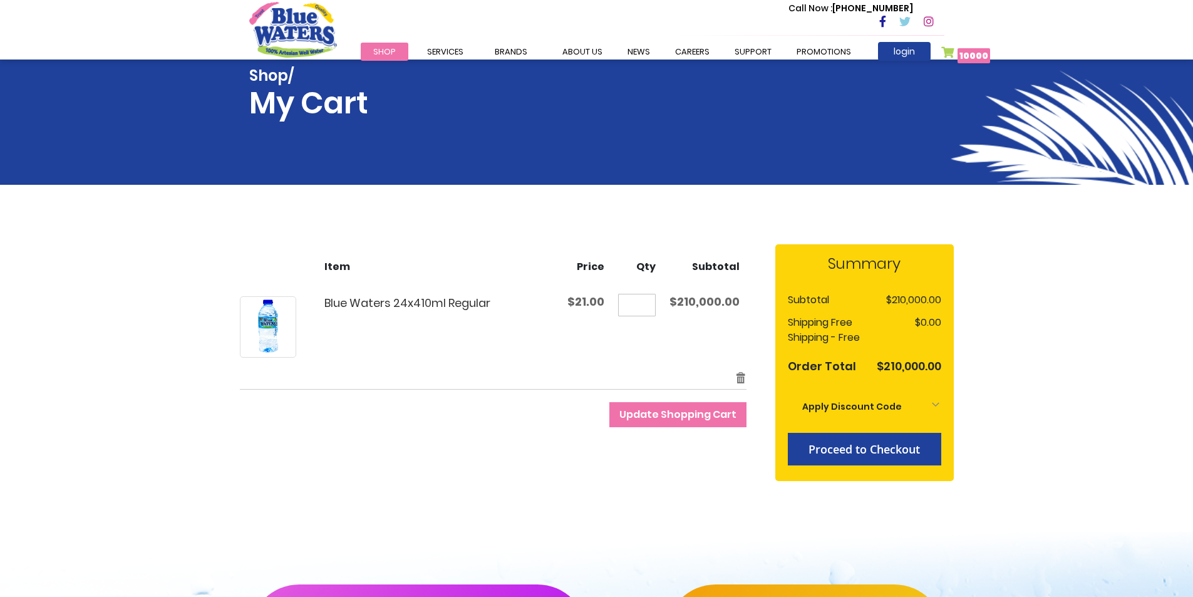
click at [646, 405] on button "Update Shopping Cart" at bounding box center [677, 414] width 137 height 25
click at [662, 301] on input "****" at bounding box center [644, 305] width 38 height 23
type input "***"
drag, startPoint x: 669, startPoint y: 400, endPoint x: 674, endPoint y: 413, distance: 14.1
click at [669, 403] on form "Shopping Cart Items Item Price Qty Subtotal Blue Waters 24x410ml Regular $21.00…" at bounding box center [507, 335] width 535 height 183
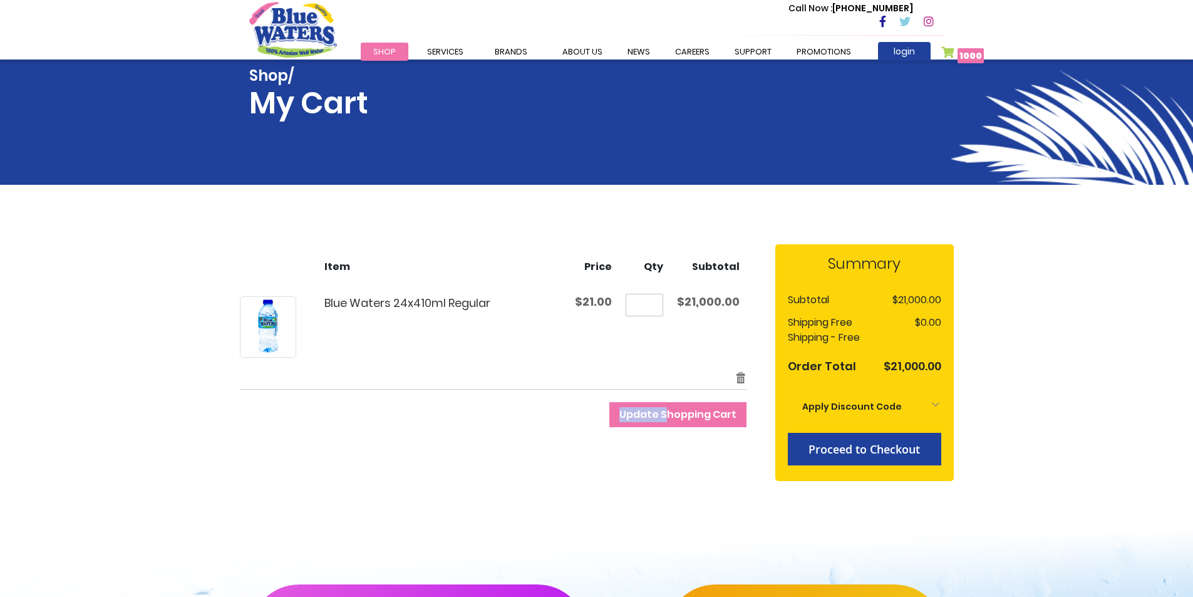
click at [674, 413] on span "Update Shopping Cart" at bounding box center [677, 414] width 117 height 14
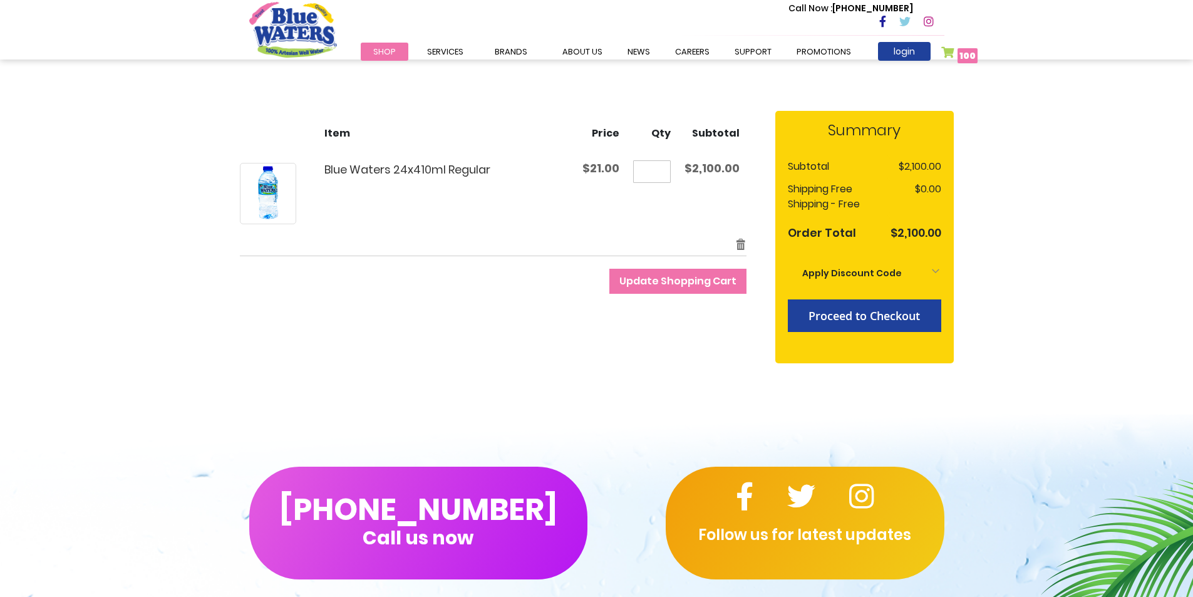
scroll to position [125, 0]
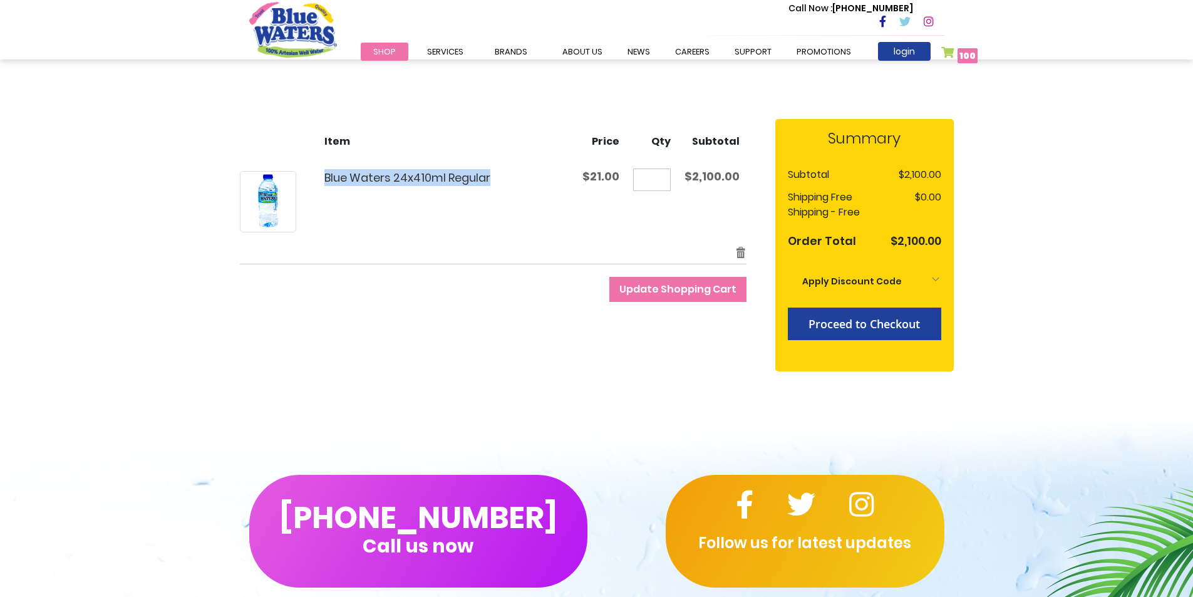
drag, startPoint x: 498, startPoint y: 175, endPoint x: 316, endPoint y: 165, distance: 181.8
click at [316, 165] on td "Blue Waters 24x410ml Regular" at bounding box center [408, 201] width 336 height 86
copy link "Blue Waters 24x410ml Regular"
click at [478, 282] on div "Continue Shopping Update Shopping Cart" at bounding box center [493, 289] width 507 height 25
